Goal: Information Seeking & Learning: Learn about a topic

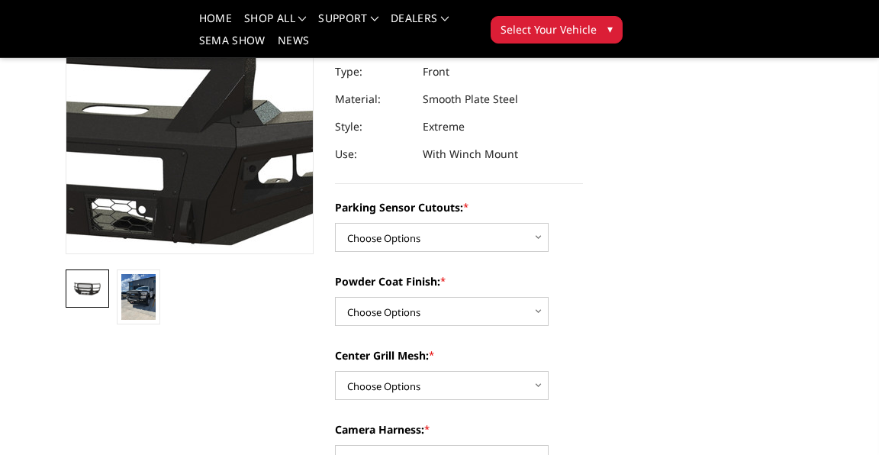
scroll to position [405, 0]
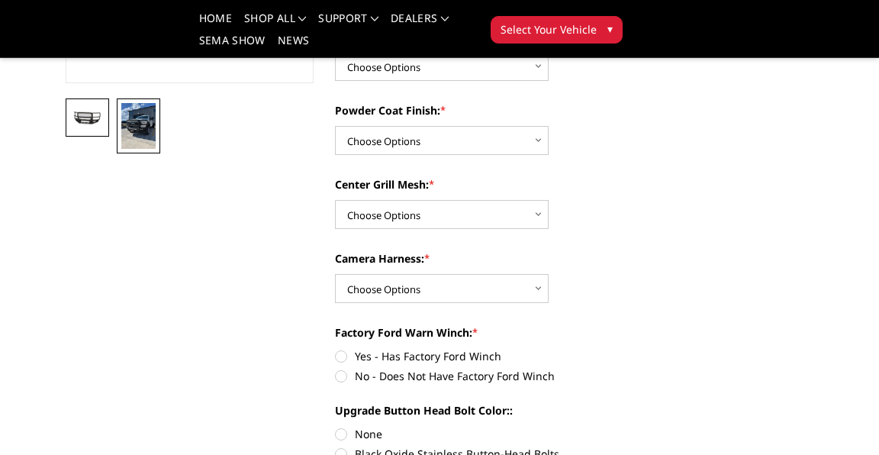
click at [145, 124] on img at bounding box center [138, 126] width 34 height 46
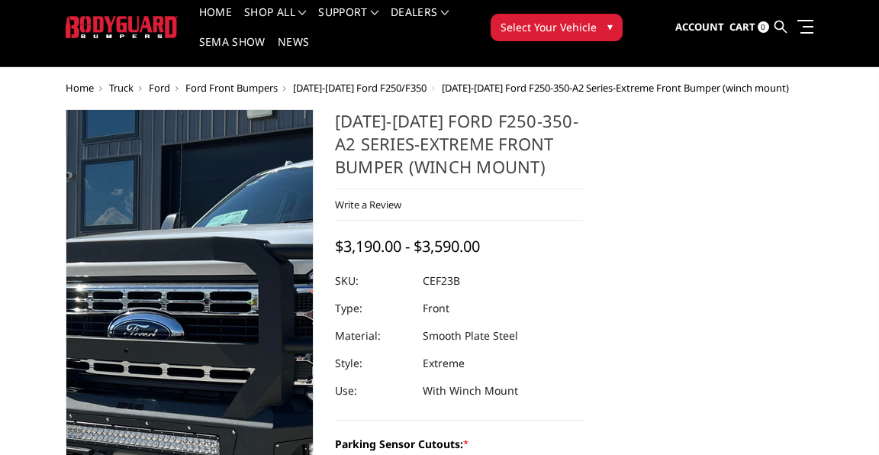
scroll to position [49, 0]
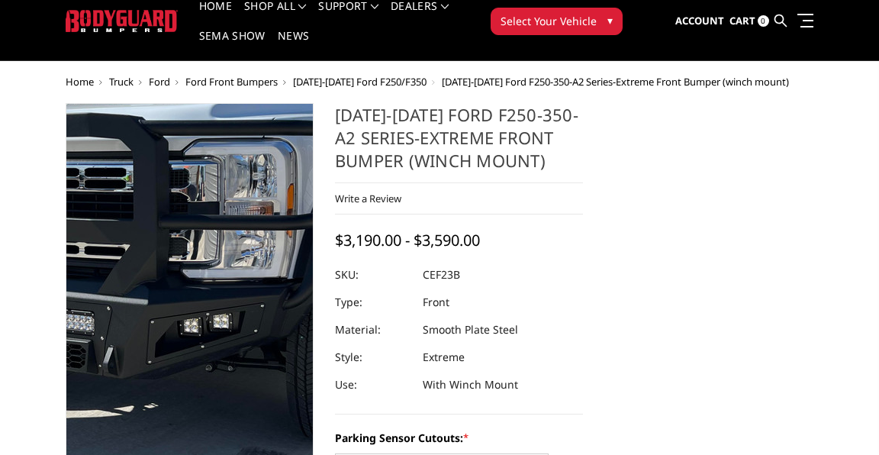
click at [331, 316] on img at bounding box center [137, 251] width 733 height 977
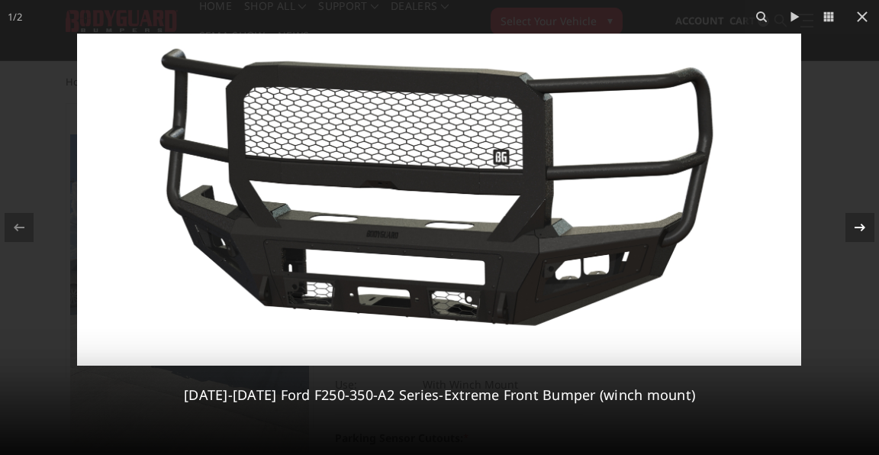
click at [858, 228] on icon at bounding box center [860, 227] width 18 height 18
click at [615, 254] on img at bounding box center [439, 200] width 724 height 332
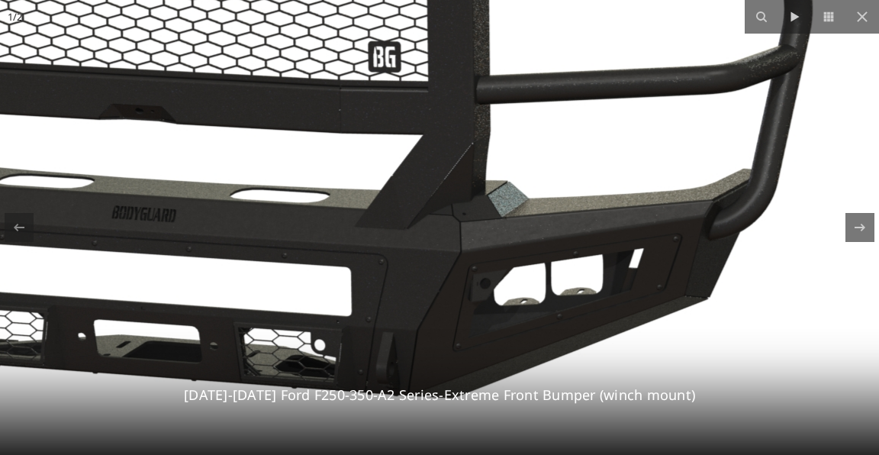
click at [615, 254] on img at bounding box center [258, 143] width 1465 height 672
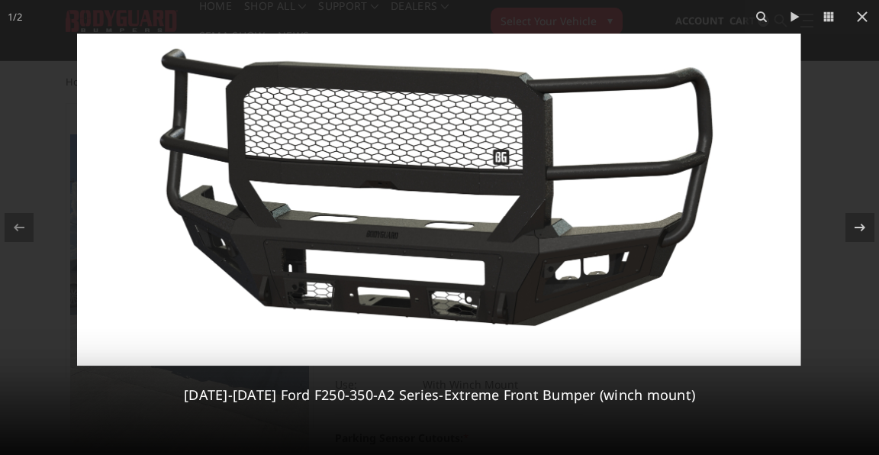
click at [615, 254] on img at bounding box center [439, 200] width 724 height 332
click at [849, 231] on div at bounding box center [859, 227] width 29 height 29
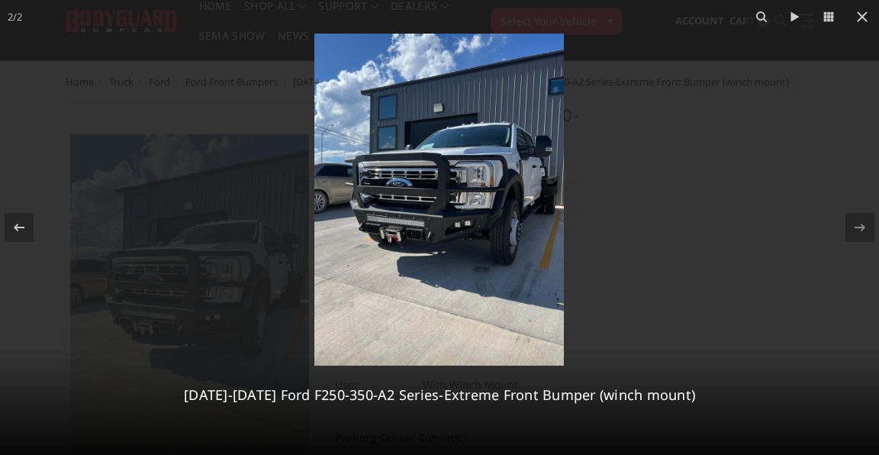
click at [465, 230] on img at bounding box center [439, 200] width 250 height 332
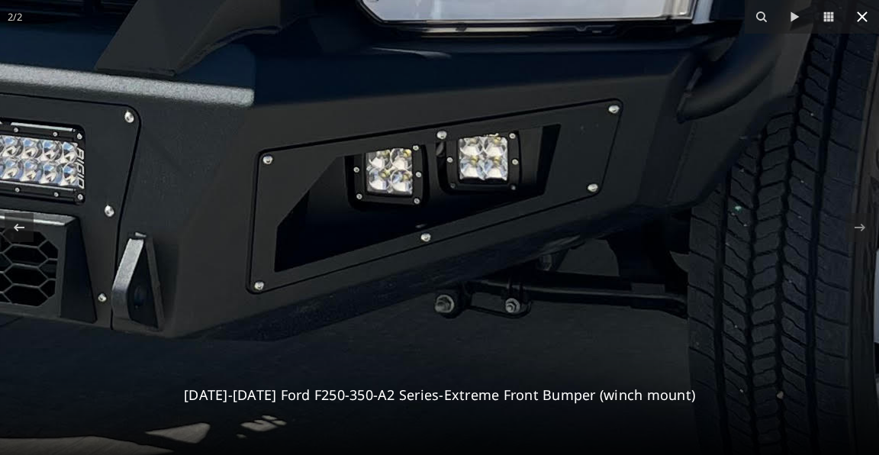
click at [862, 18] on icon at bounding box center [862, 17] width 18 height 18
